Goal: Transaction & Acquisition: Purchase product/service

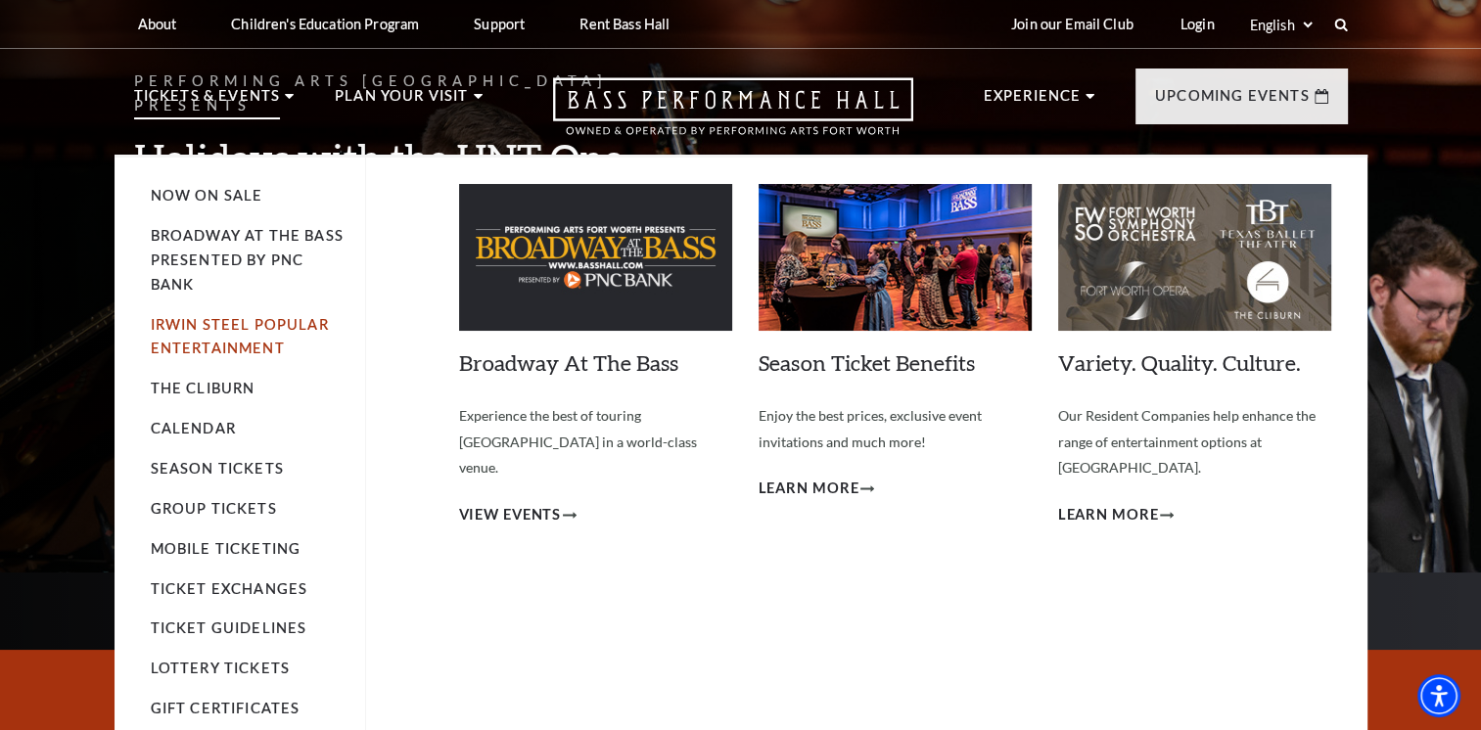
click at [221, 329] on link "Irwin Steel Popular Entertainment" at bounding box center [240, 336] width 178 height 41
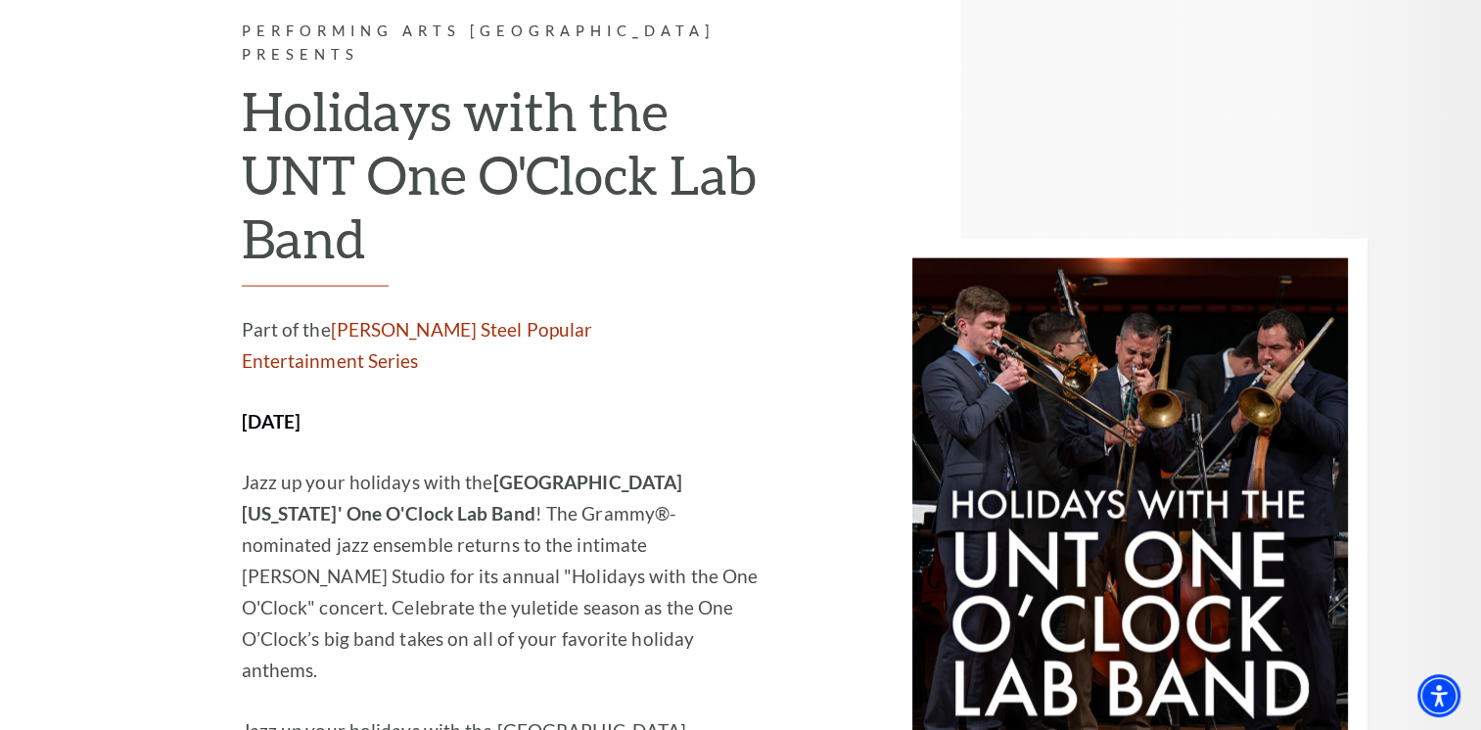
scroll to position [4308, 0]
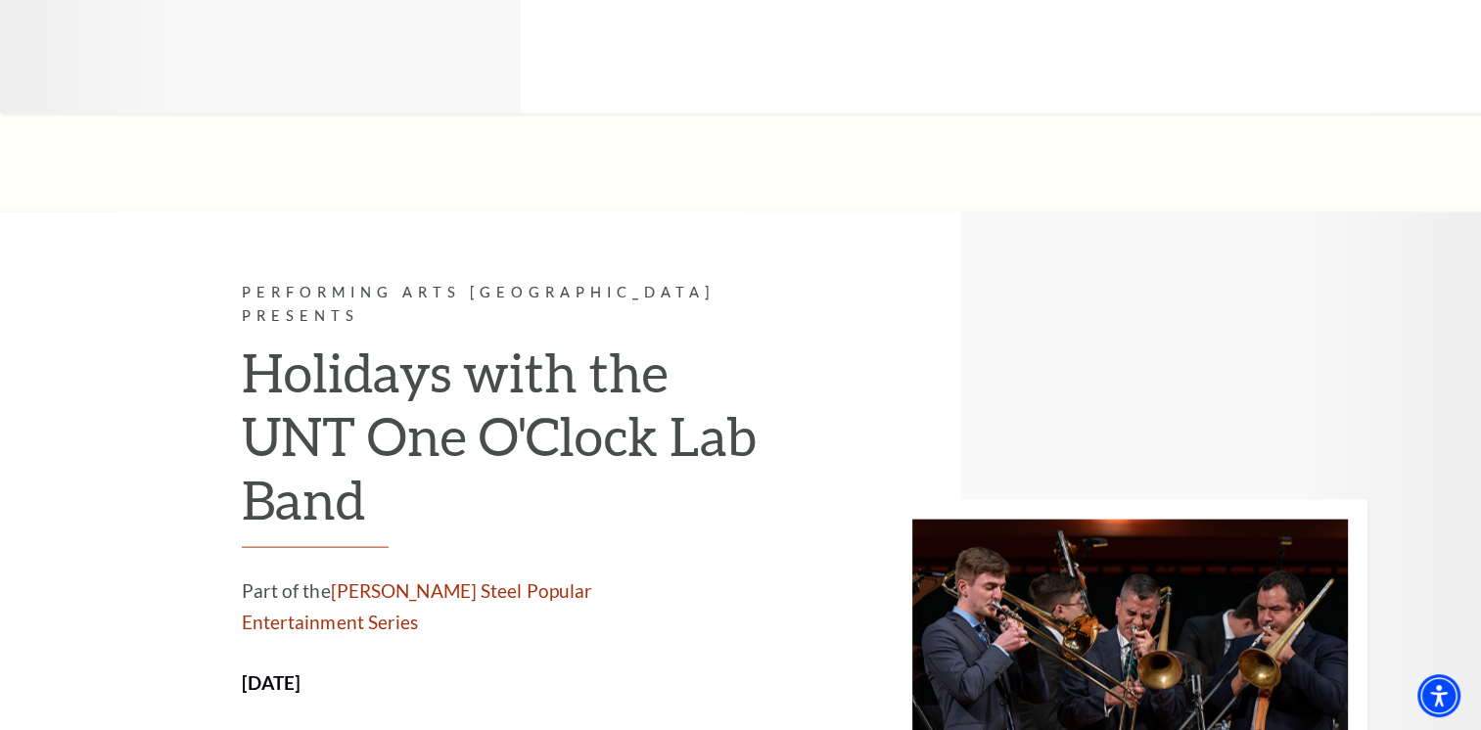
scroll to position [4014, 0]
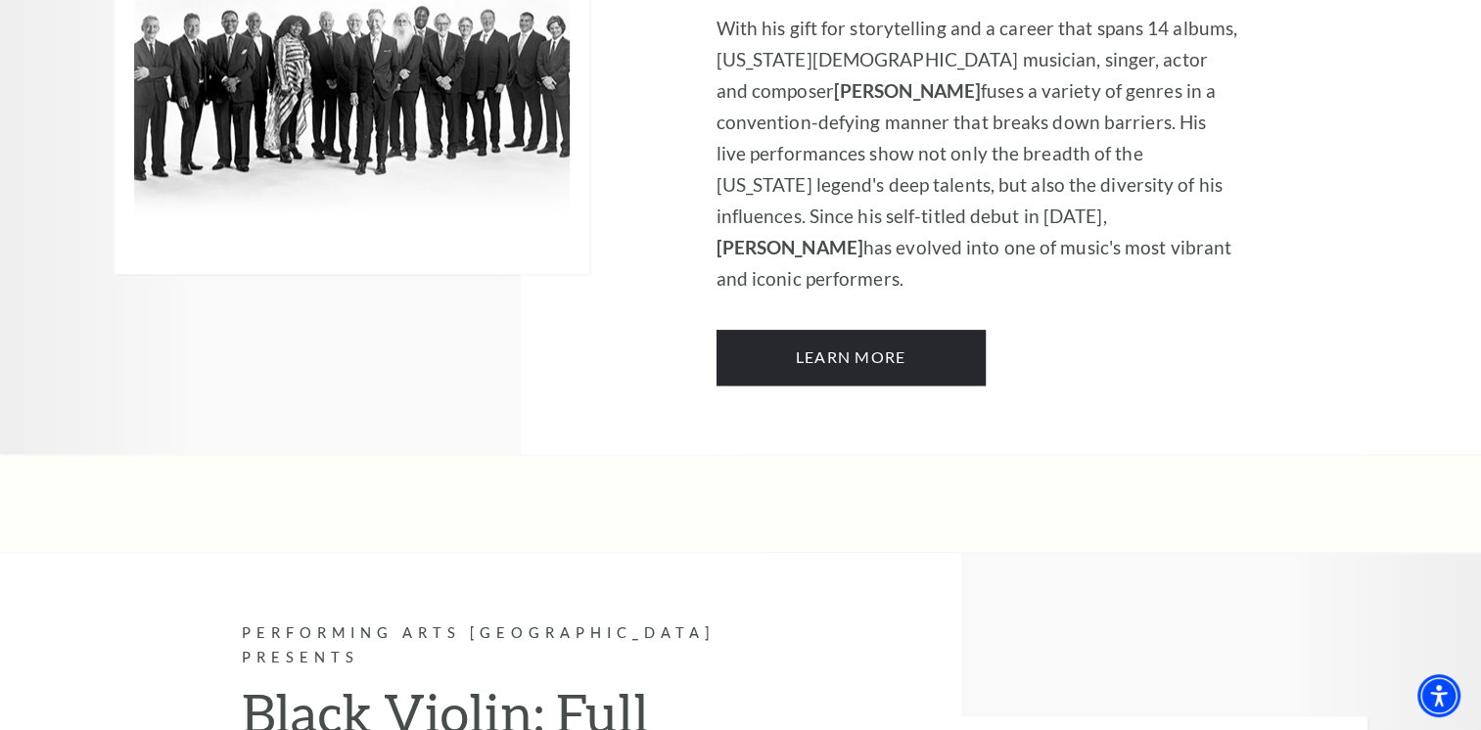
scroll to position [1567, 0]
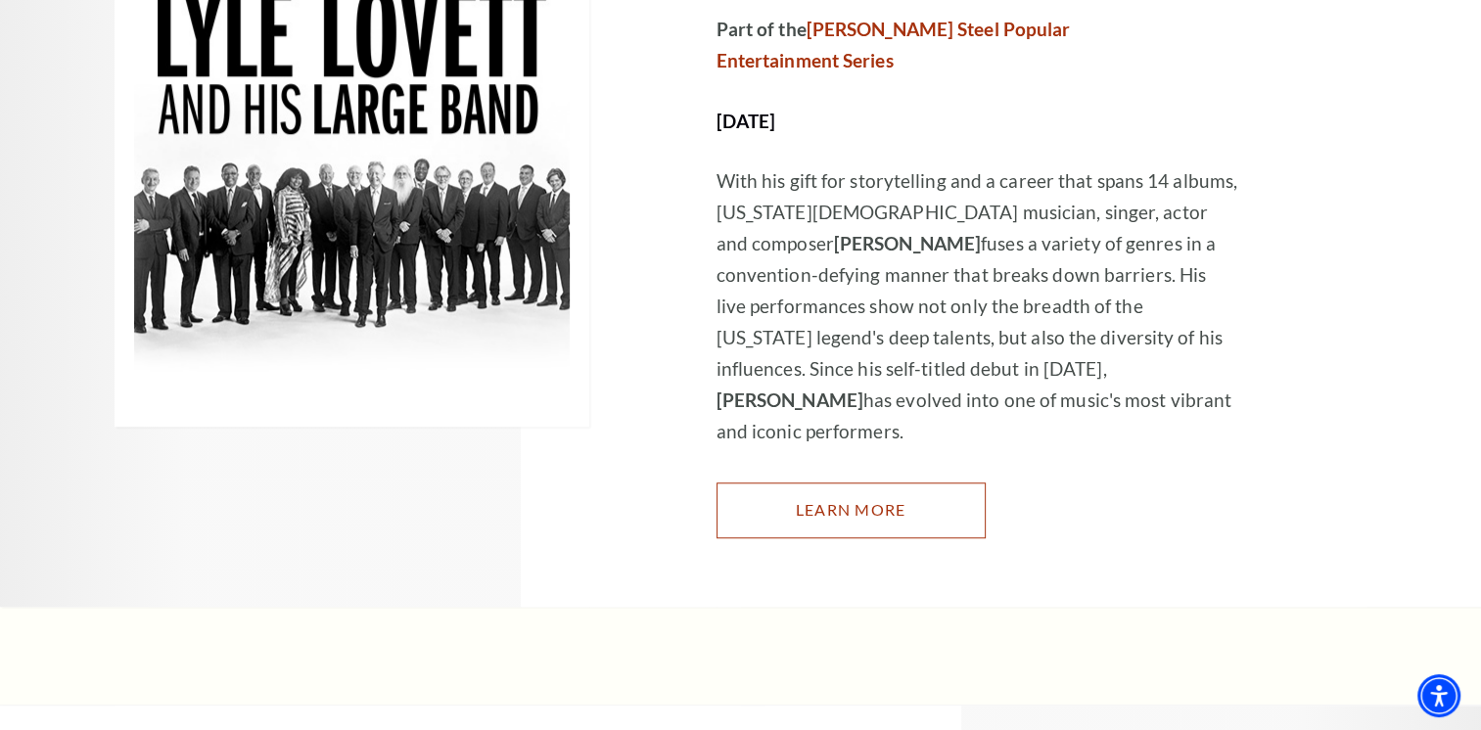
click at [897, 483] on link "Learn More" at bounding box center [851, 510] width 269 height 55
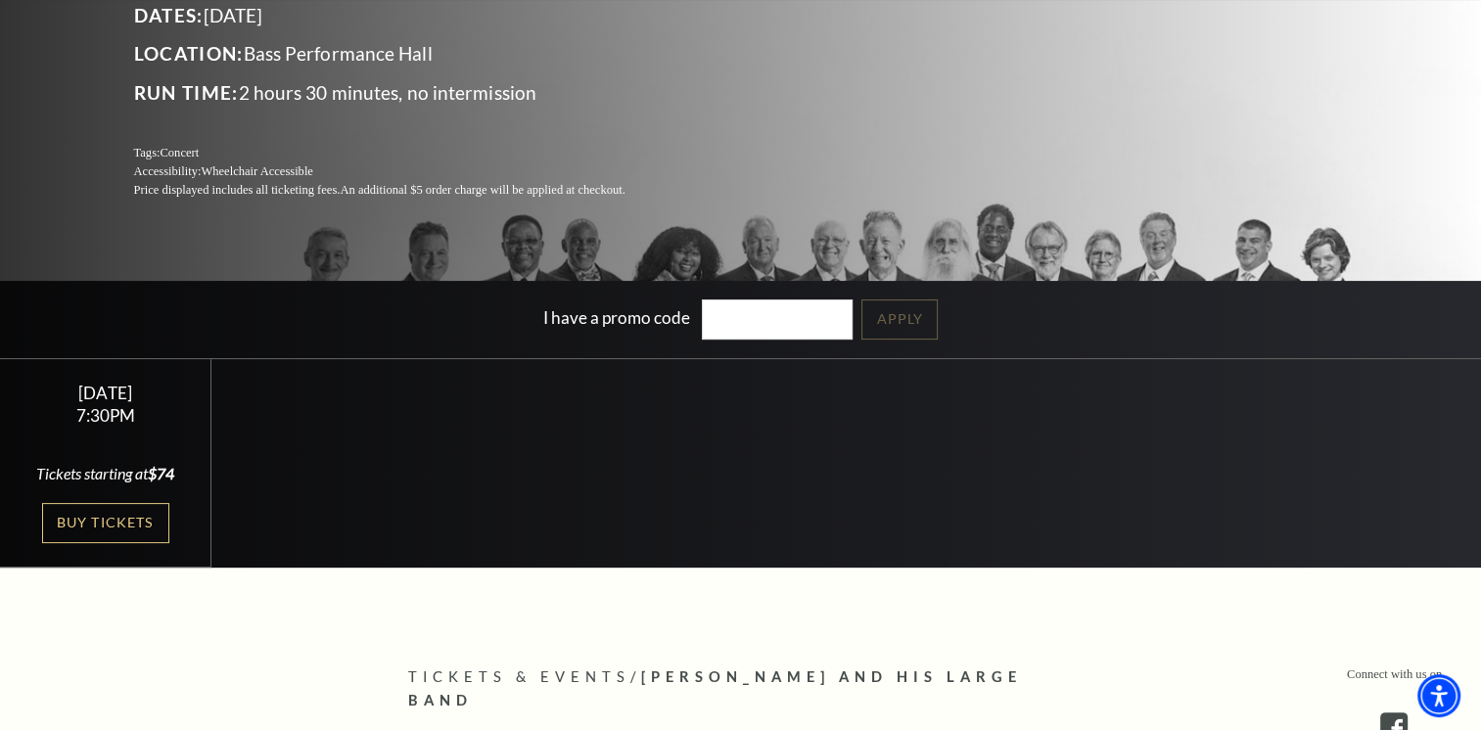
scroll to position [294, 0]
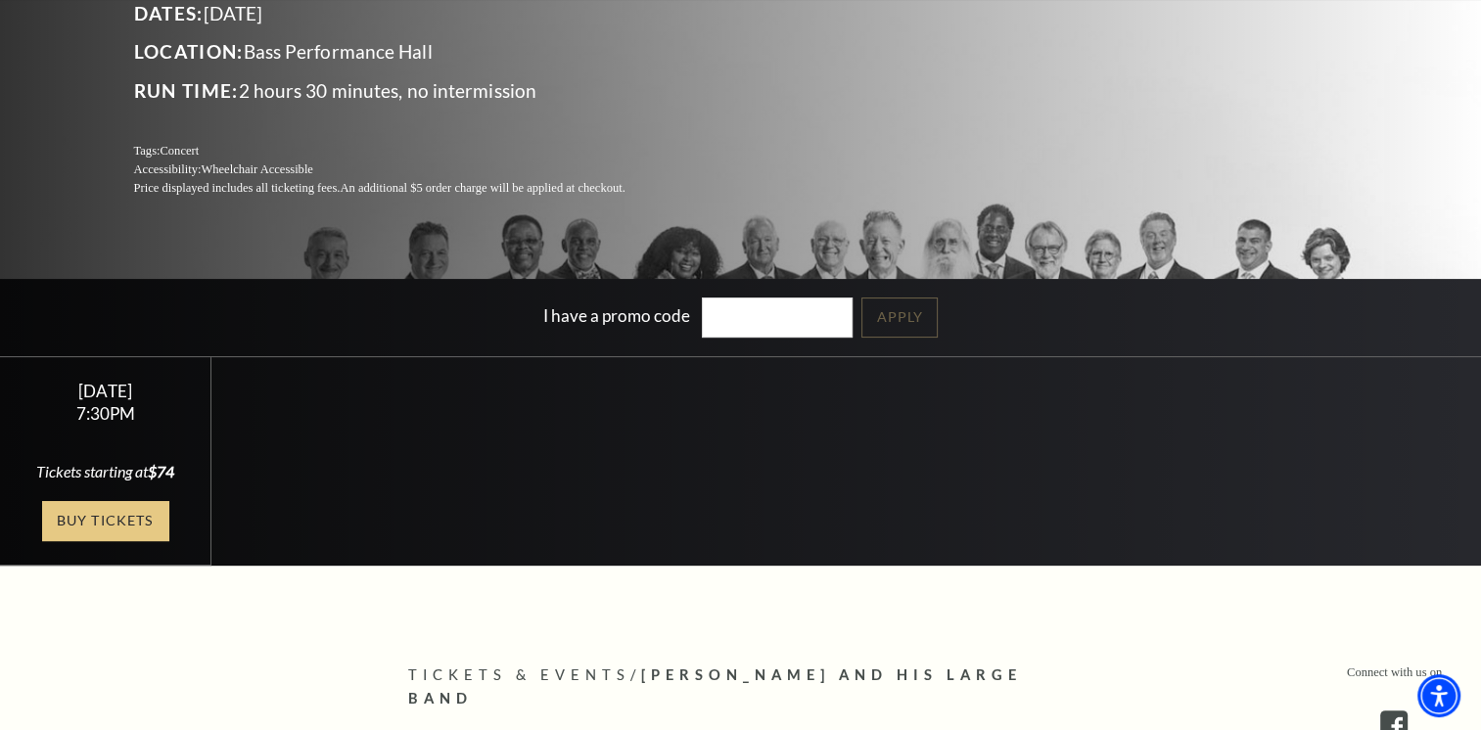
click at [81, 519] on link "Buy Tickets" at bounding box center [105, 521] width 127 height 40
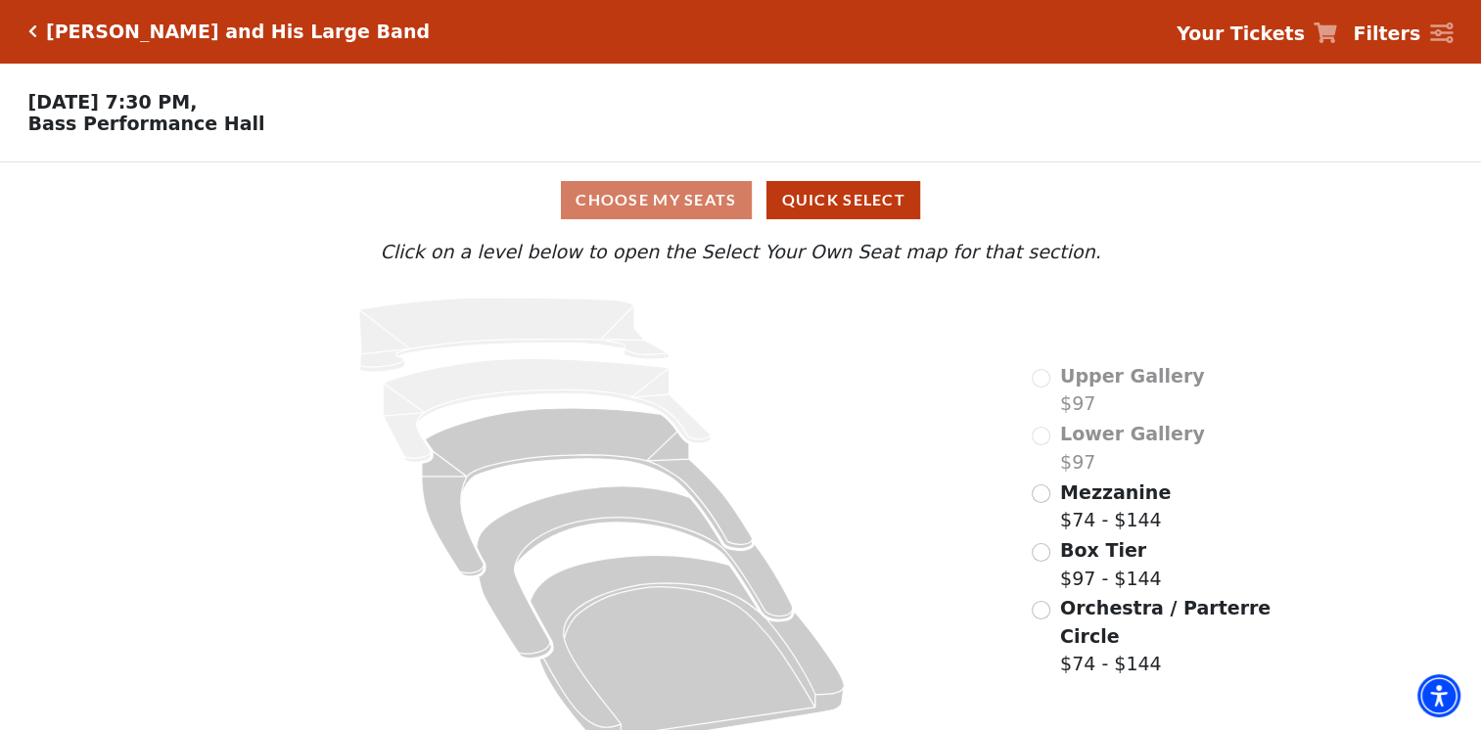
scroll to position [34, 0]
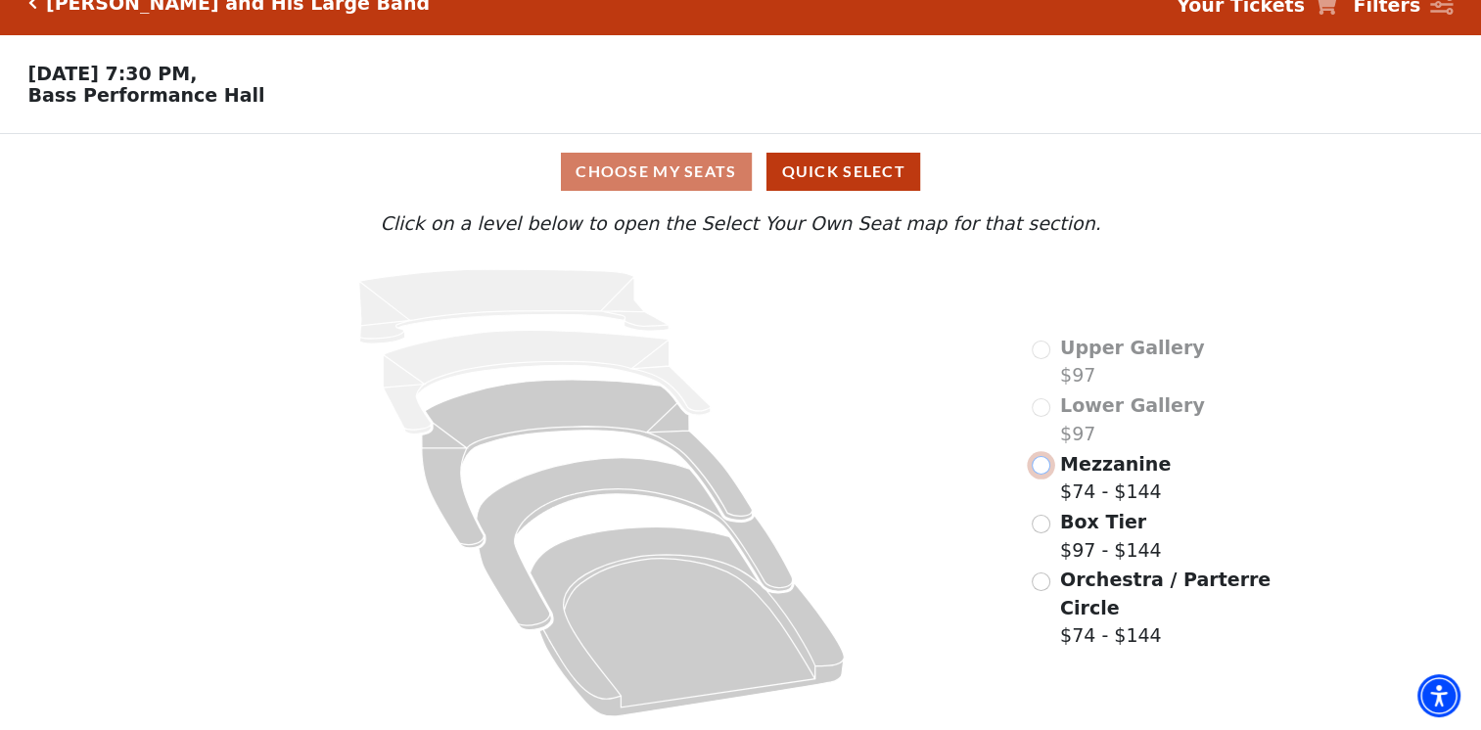
click at [1042, 475] on input "Mezzanine$74 - $144\a" at bounding box center [1041, 465] width 19 height 19
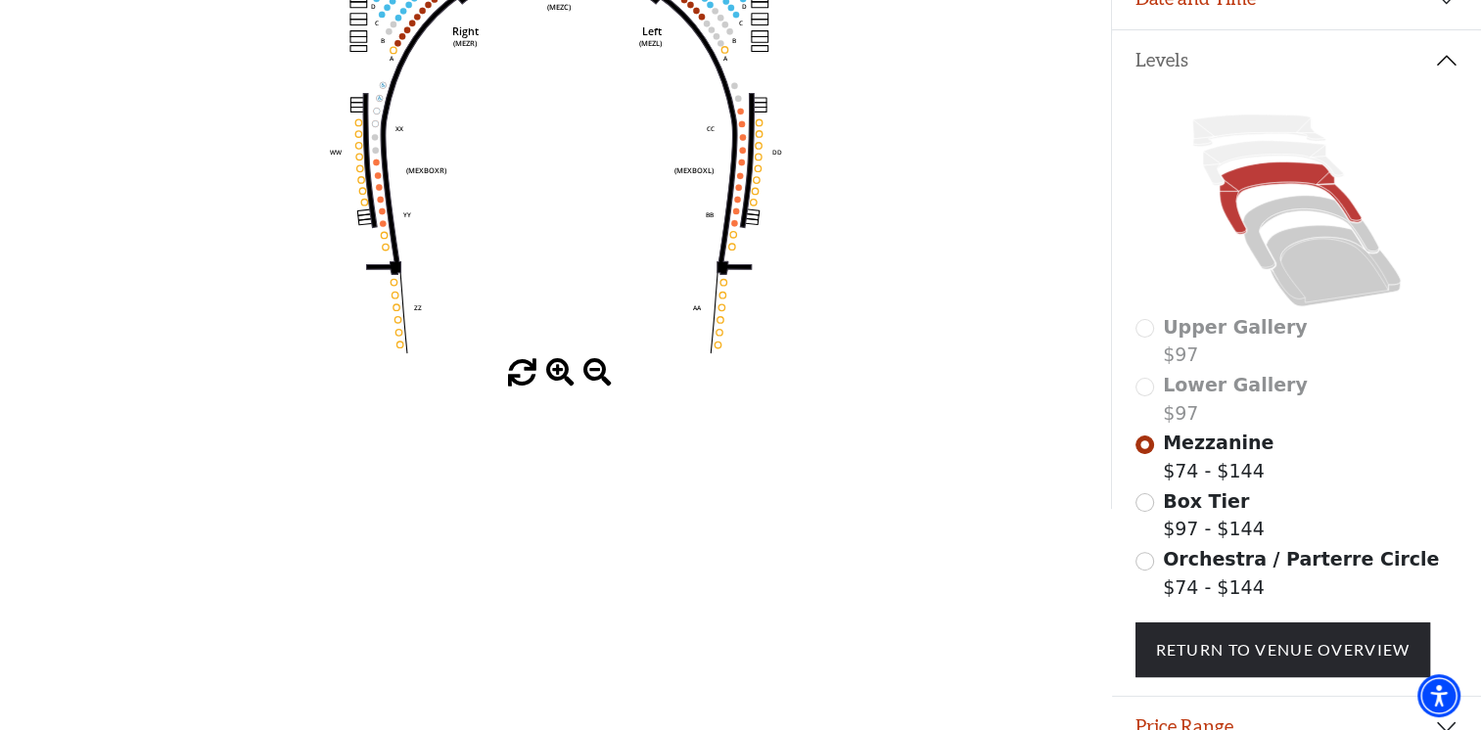
scroll to position [482, 0]
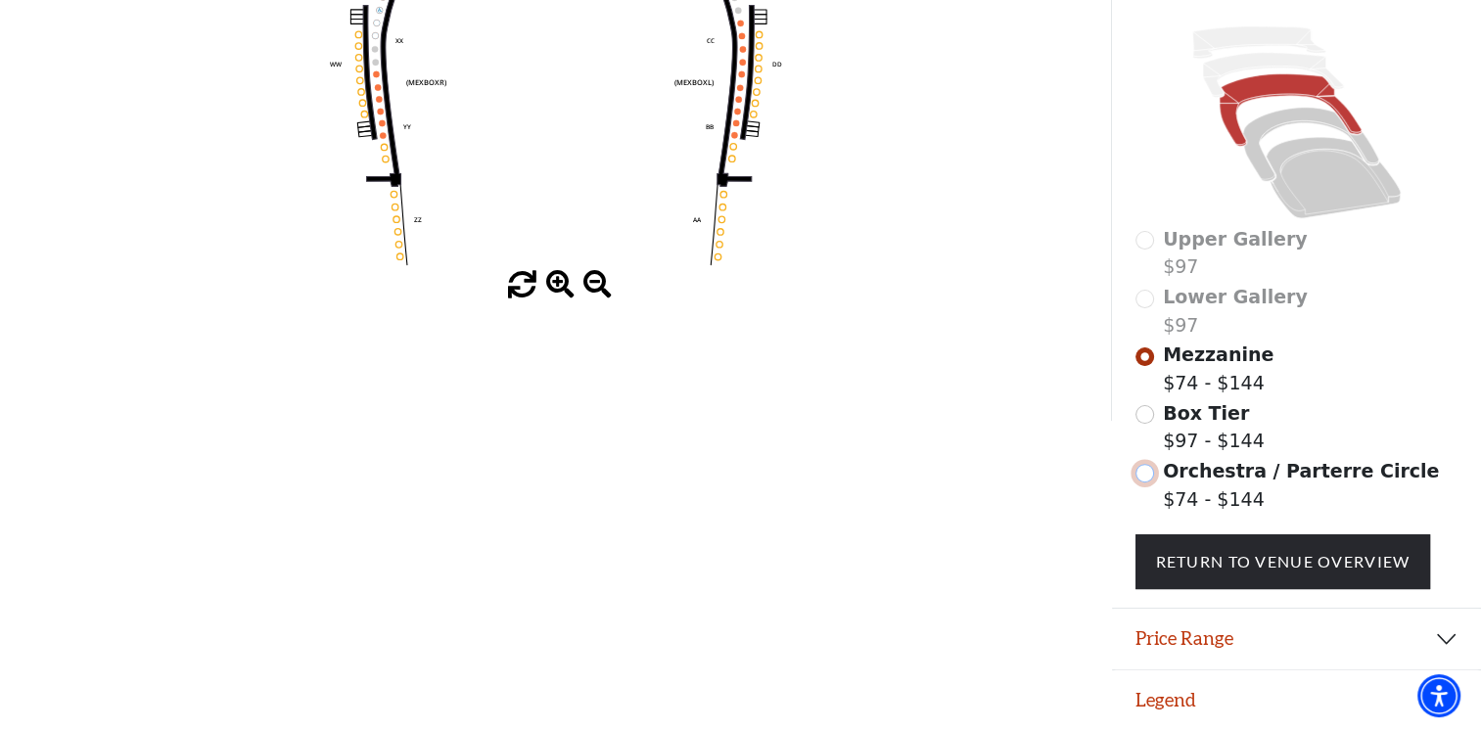
click at [1146, 470] on input "Orchestra / Parterre Circle$74 - $144\a" at bounding box center [1145, 473] width 19 height 19
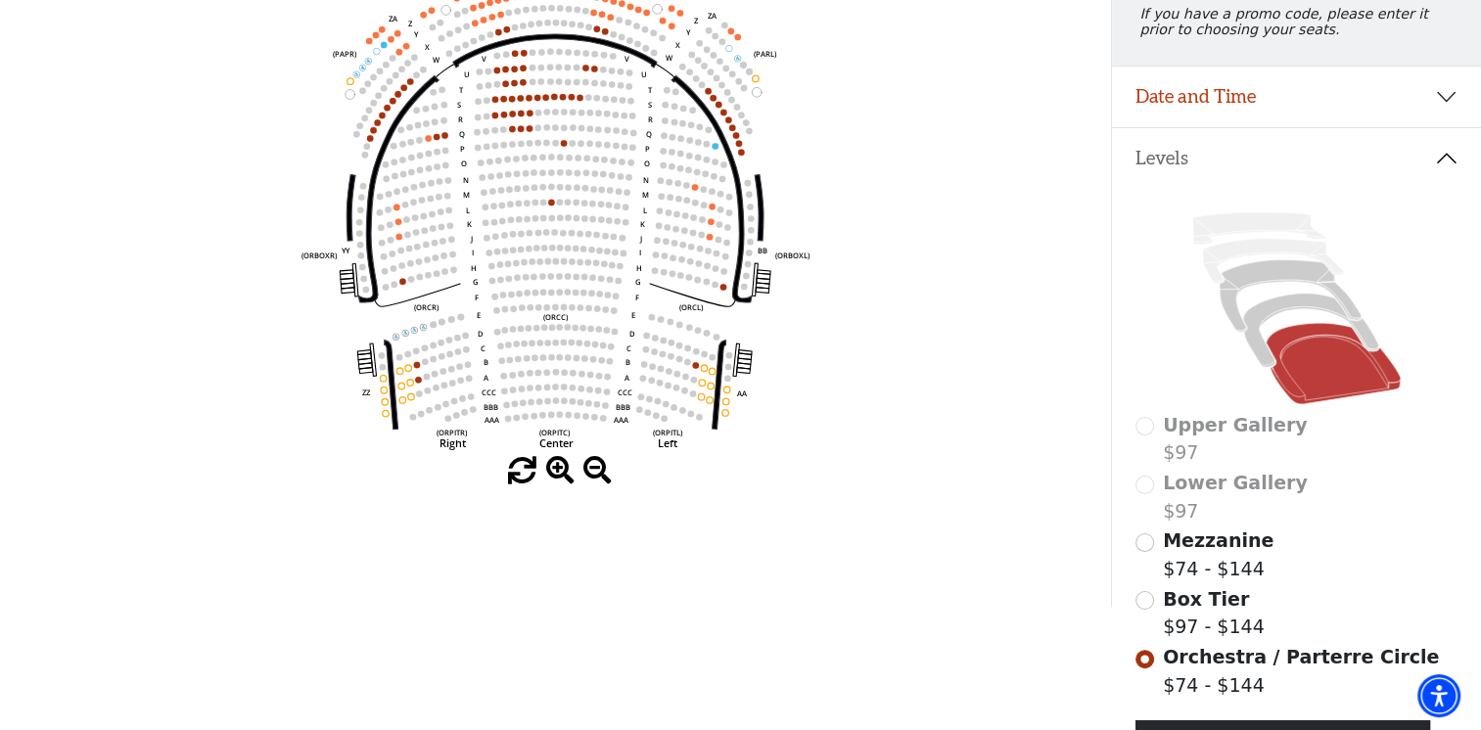
scroll to position [0, 0]
